Goal: Task Accomplishment & Management: Use online tool/utility

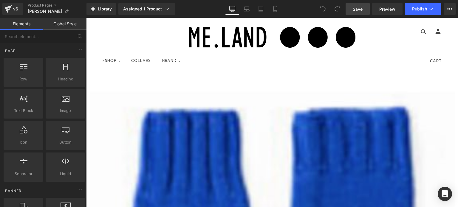
click at [359, 9] on span "Save" at bounding box center [358, 9] width 10 height 6
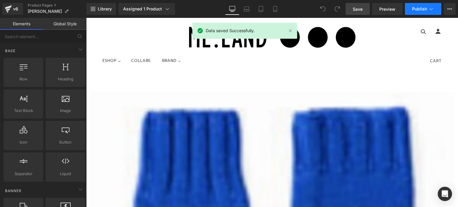
click at [414, 6] on button "Publish" at bounding box center [423, 9] width 36 height 12
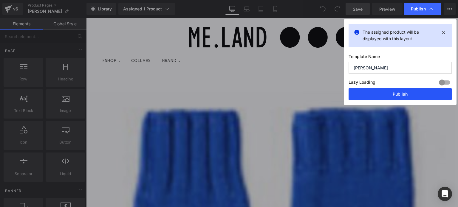
click at [404, 94] on button "Publish" at bounding box center [399, 94] width 103 height 12
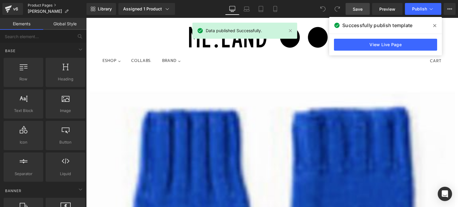
click at [36, 5] on link "Product Pages" at bounding box center [57, 5] width 59 height 5
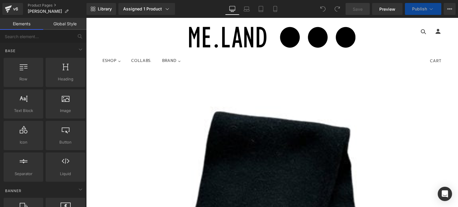
scroll to position [30, 0]
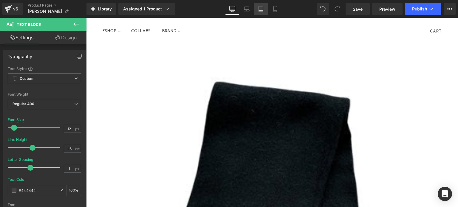
click at [257, 8] on link "Tablet" at bounding box center [261, 9] width 14 height 12
type input "14"
type input "100"
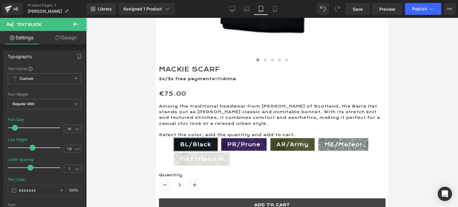
scroll to position [238, 0]
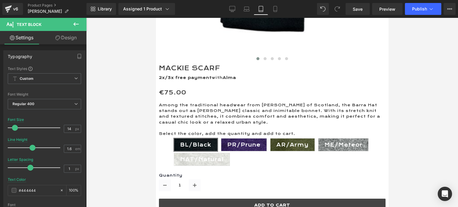
click at [350, 125] on p "Among the traditional headwear from [PERSON_NAME] of Scotland, the Barra Hat st…" at bounding box center [272, 114] width 226 height 23
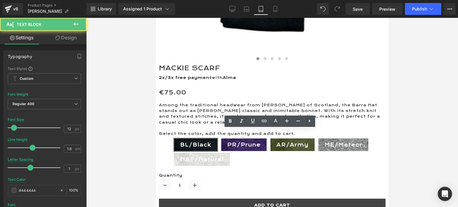
click at [350, 125] on p "Among the traditional headwear from [PERSON_NAME] of Scotland, the Barra Hat st…" at bounding box center [272, 114] width 226 height 23
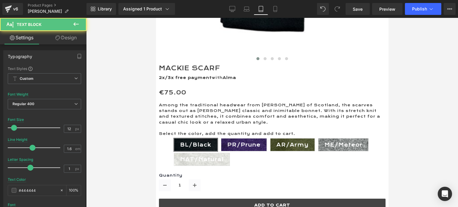
click at [300, 125] on p "Among the traditional headwear from [PERSON_NAME] of Scotland, the scarves stan…" at bounding box center [272, 114] width 226 height 23
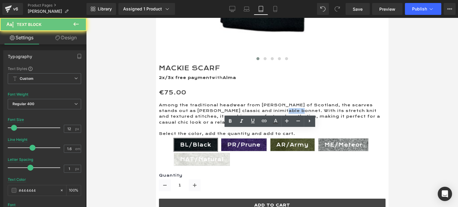
click at [300, 125] on p "Among the traditional headwear from [PERSON_NAME] of Scotland, the scarves stan…" at bounding box center [272, 114] width 226 height 23
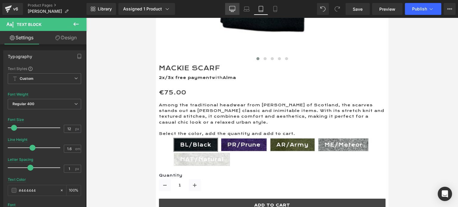
click at [231, 13] on link "Desktop" at bounding box center [232, 9] width 14 height 12
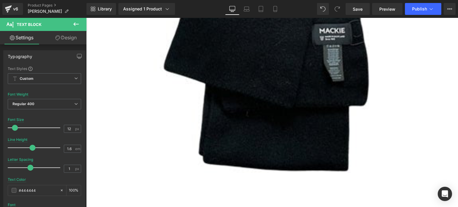
type input "14"
type input "100"
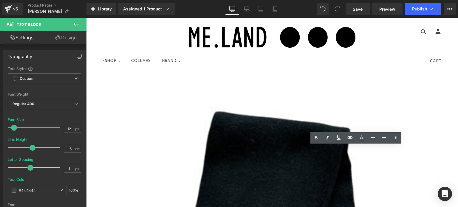
drag, startPoint x: 288, startPoint y: 149, endPoint x: 426, endPoint y: 189, distance: 143.0
copy div "Among the traditional knitwear from [PERSON_NAME] of Scotland, the scarves stan…"
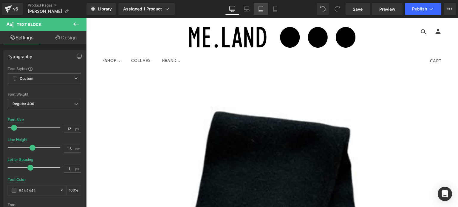
click at [262, 7] on icon at bounding box center [261, 9] width 6 height 6
type input "14"
type input "100"
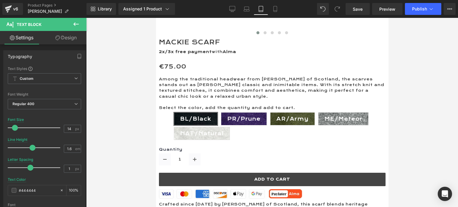
scroll to position [268, 0]
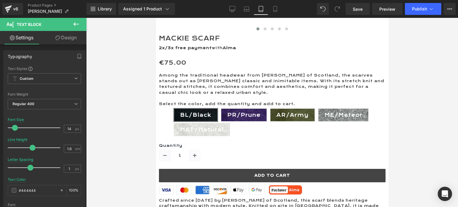
click at [183, 96] on p "Among the traditional headwear from [PERSON_NAME] of Scotland, the scarves stan…" at bounding box center [272, 84] width 226 height 23
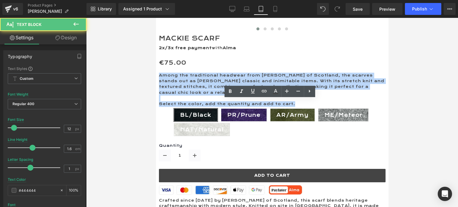
drag, startPoint x: 168, startPoint y: 101, endPoint x: 318, endPoint y: 132, distance: 153.1
click at [318, 107] on div "Among the traditional headwear from [PERSON_NAME] of Scotland, the scarves stan…" at bounding box center [272, 90] width 226 height 34
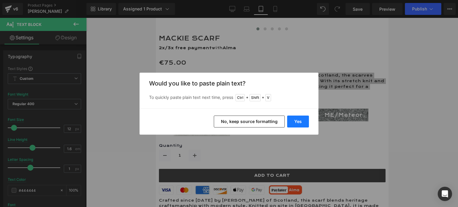
click at [295, 119] on button "Yes" at bounding box center [298, 122] width 22 height 12
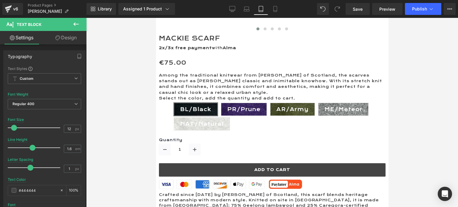
click at [284, 96] on p "Among the traditional knitwear from [PERSON_NAME] of Scotland, the scarves stan…" at bounding box center [272, 84] width 226 height 23
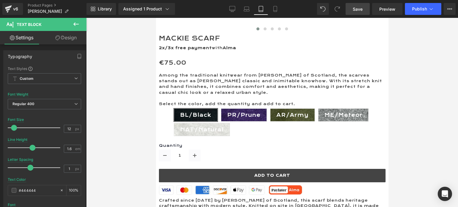
click at [355, 8] on span "Save" at bounding box center [358, 9] width 10 height 6
